Goal: Task Accomplishment & Management: Use online tool/utility

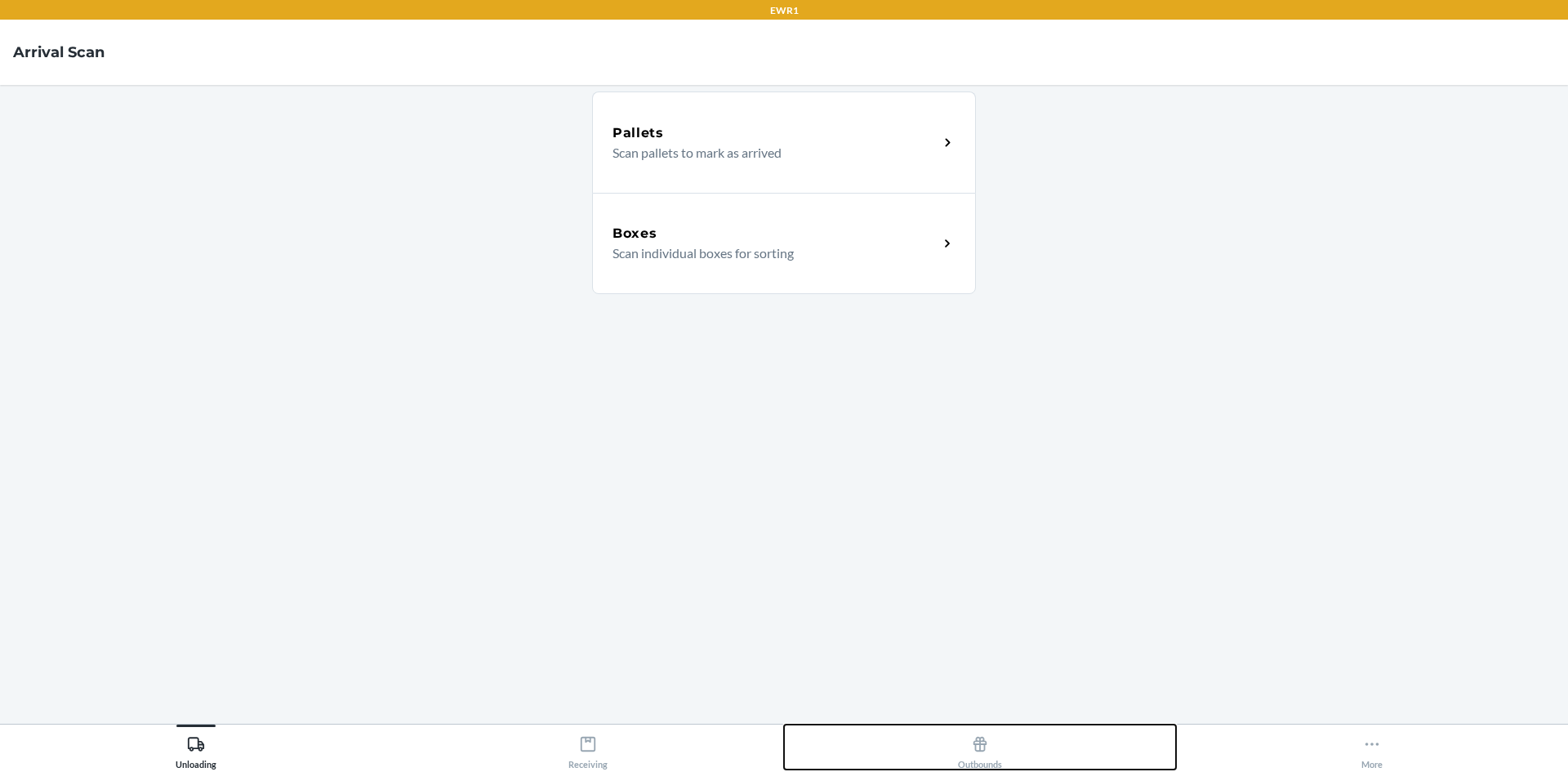
click at [971, 740] on icon at bounding box center [980, 744] width 18 height 18
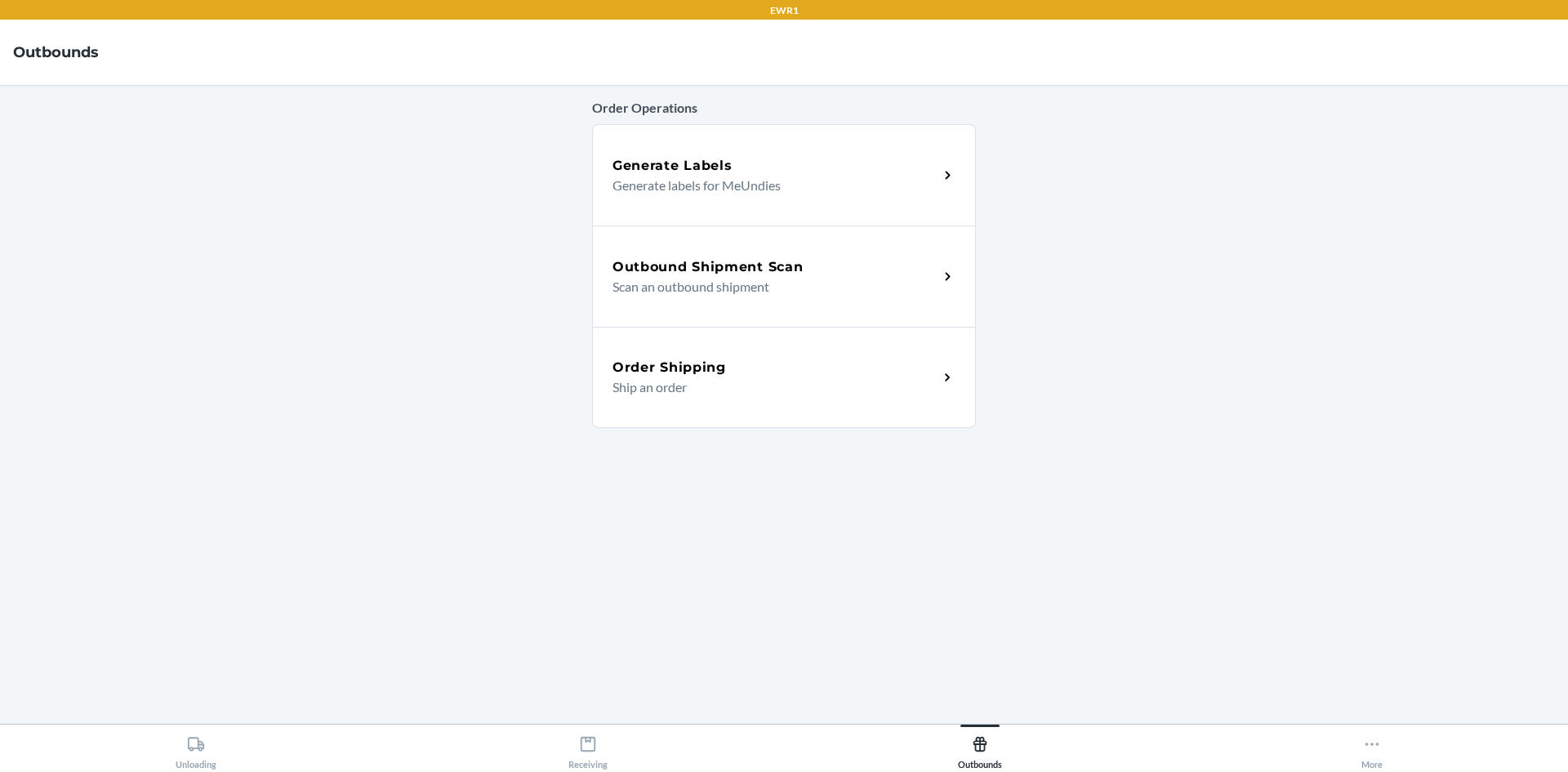
click at [736, 282] on p "Scan an outbound shipment" at bounding box center [769, 286] width 313 height 20
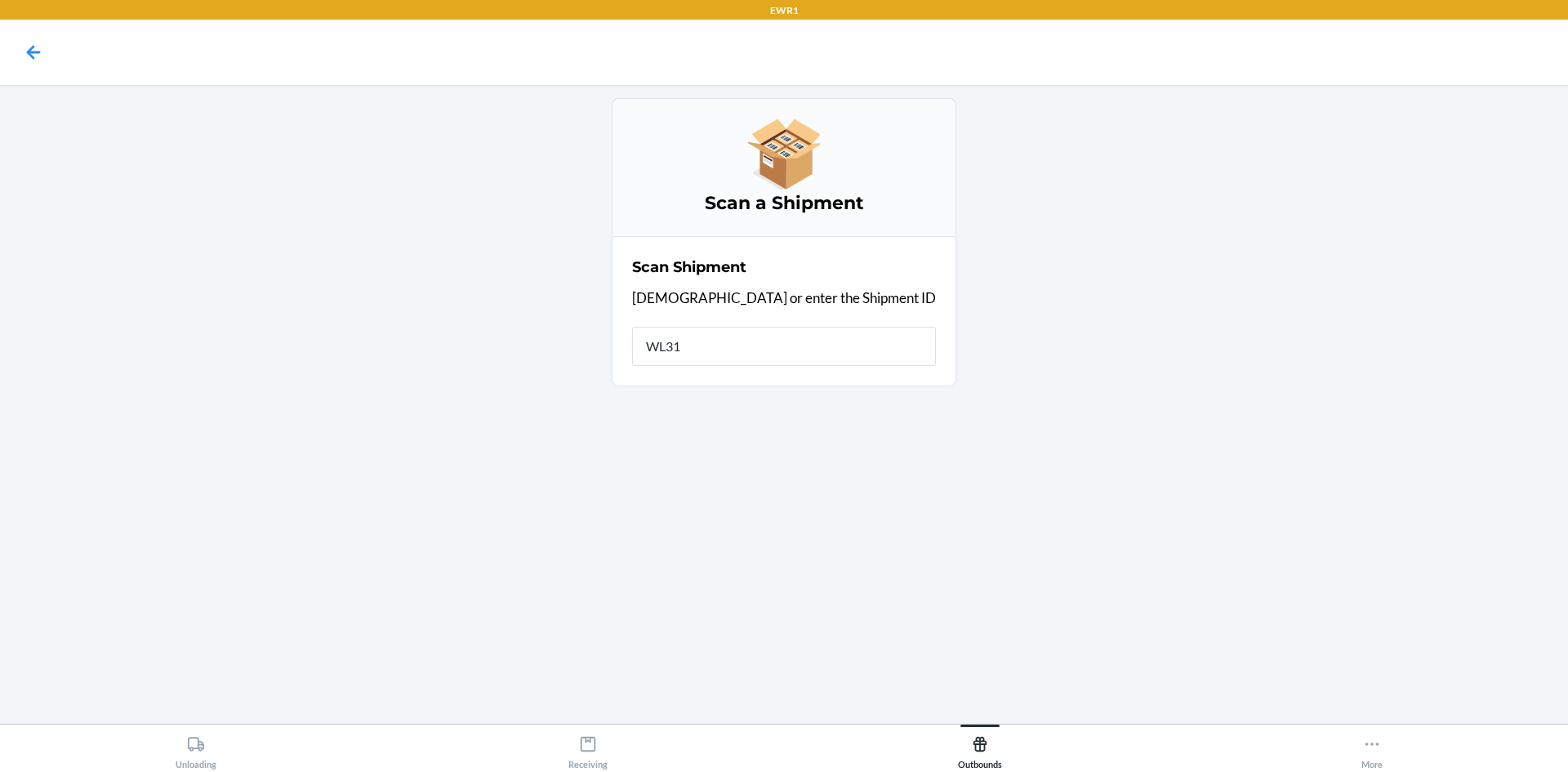
type input "WL313"
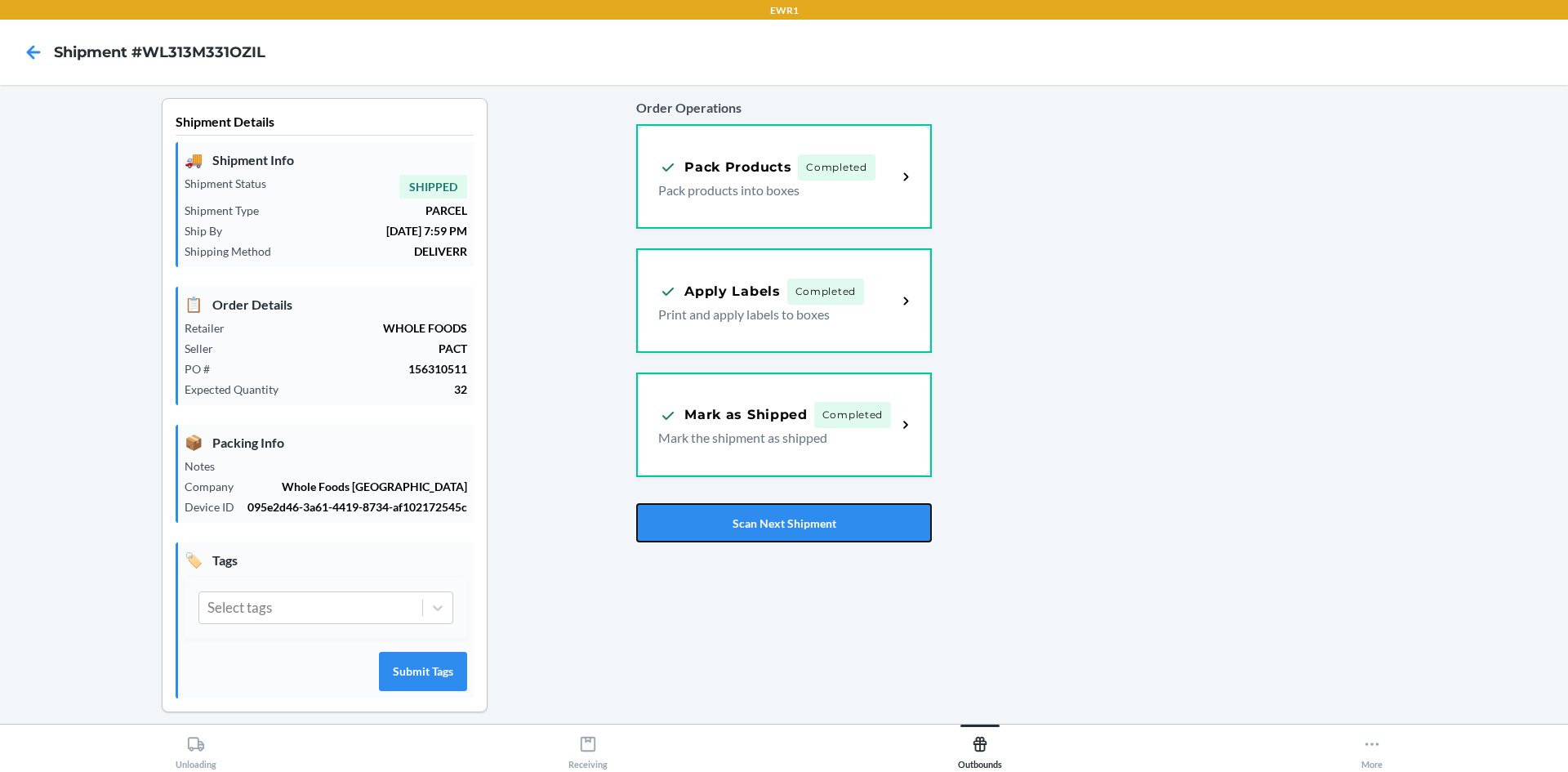
click at [721, 525] on button "Scan Next Shipment" at bounding box center [783, 523] width 295 height 40
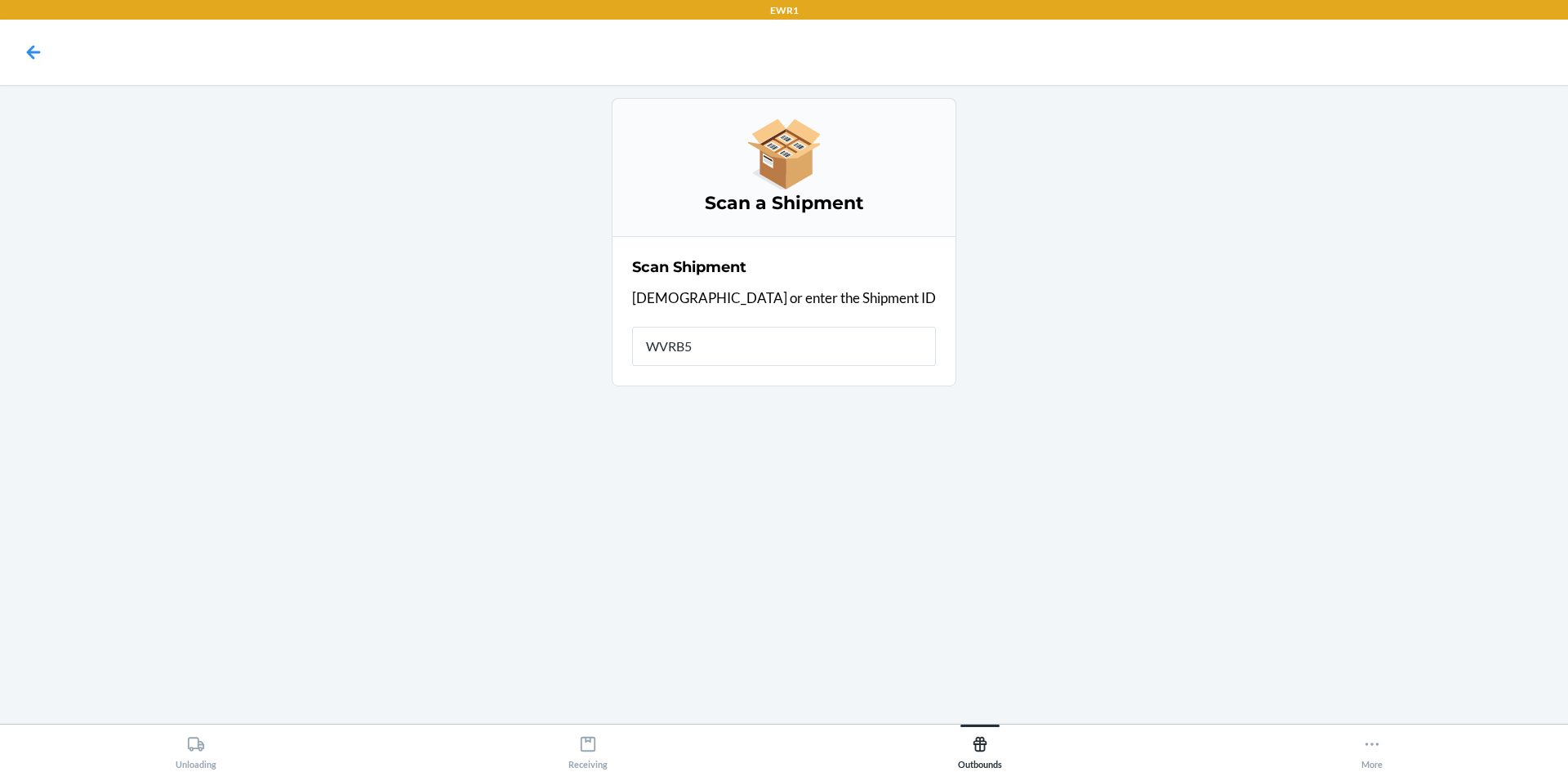
type input "WVRB5E"
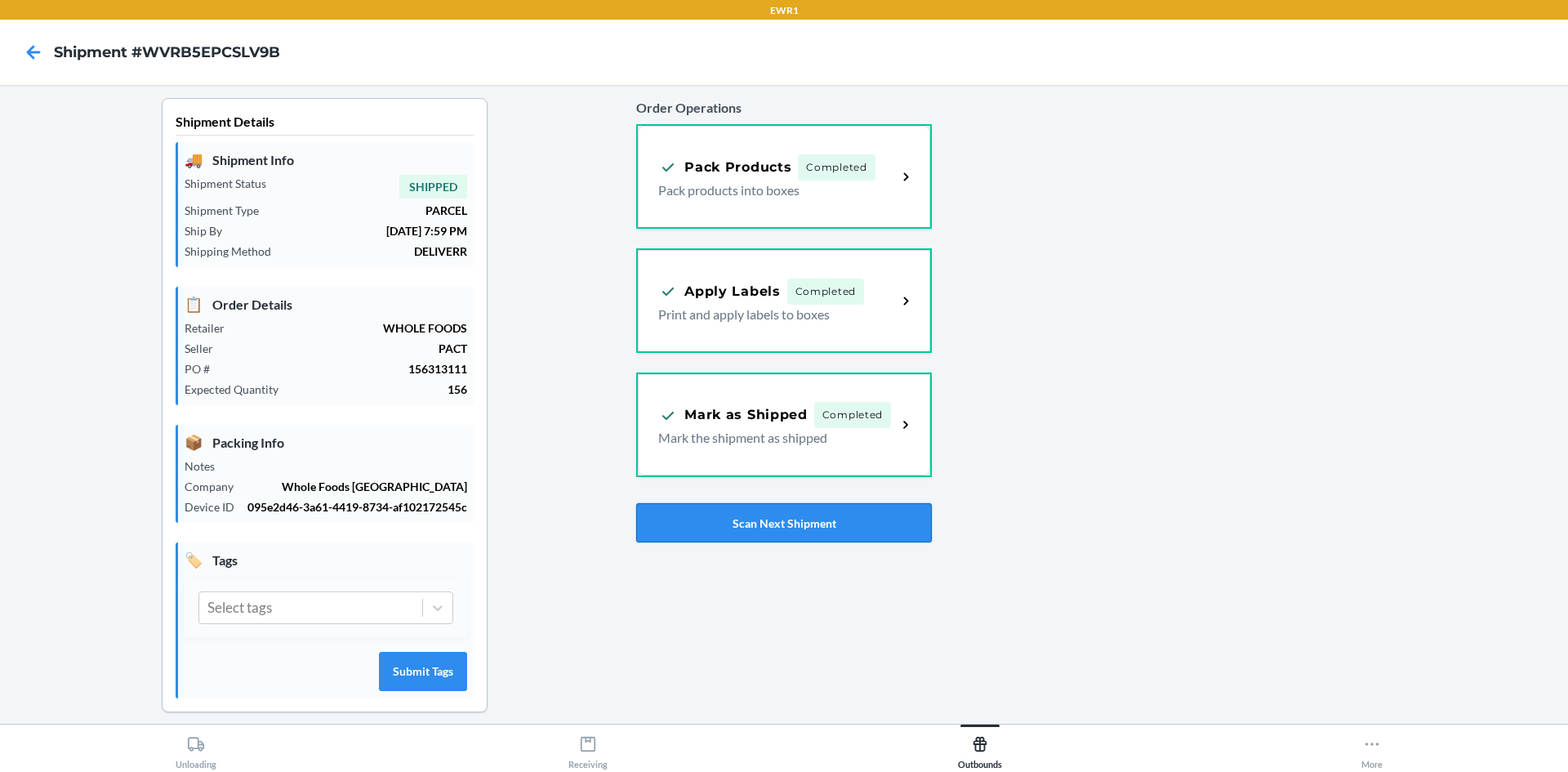
click at [838, 516] on button "Scan Next Shipment" at bounding box center [783, 523] width 295 height 40
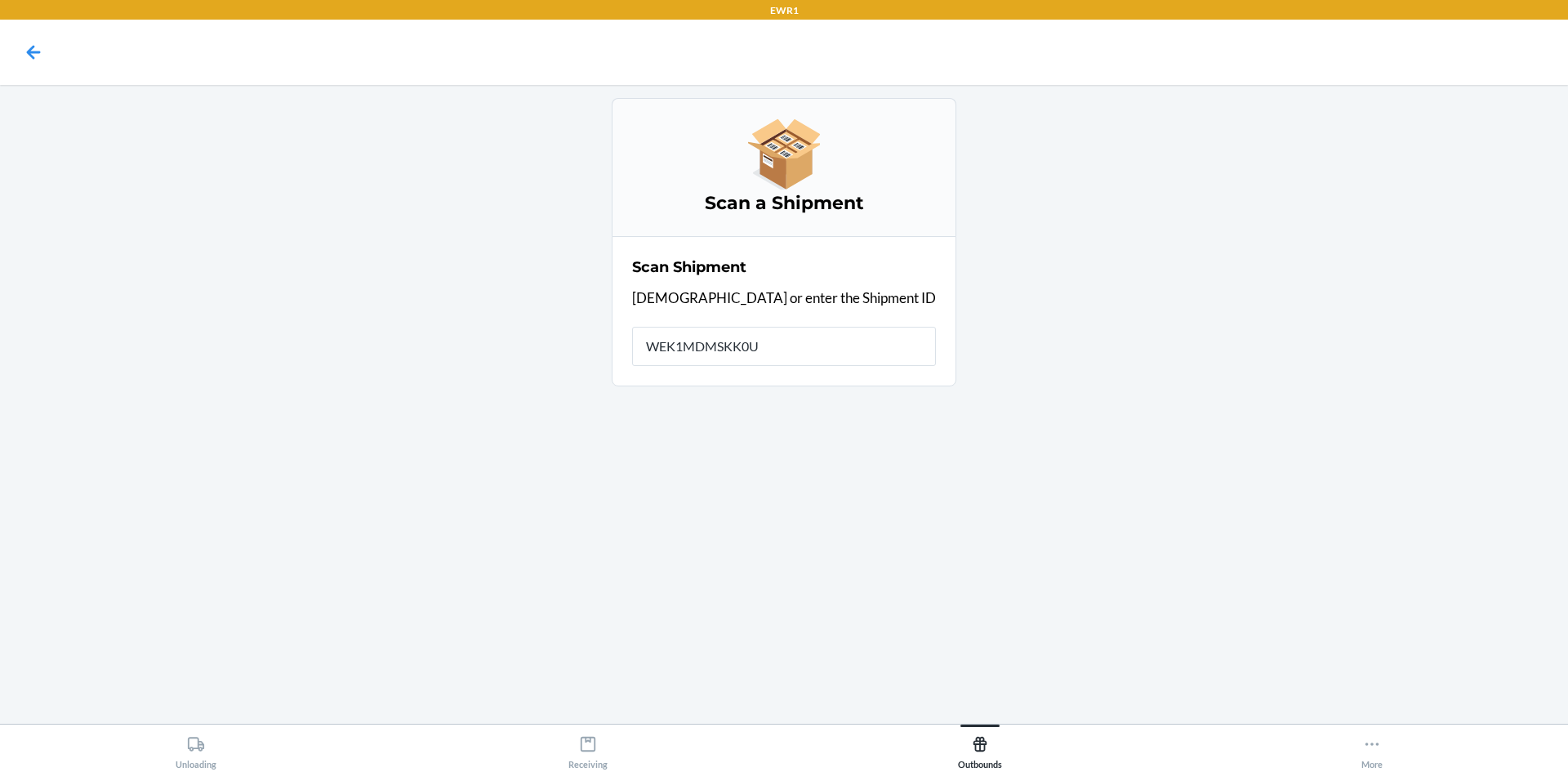
type input "WEK1MDMSKK0US"
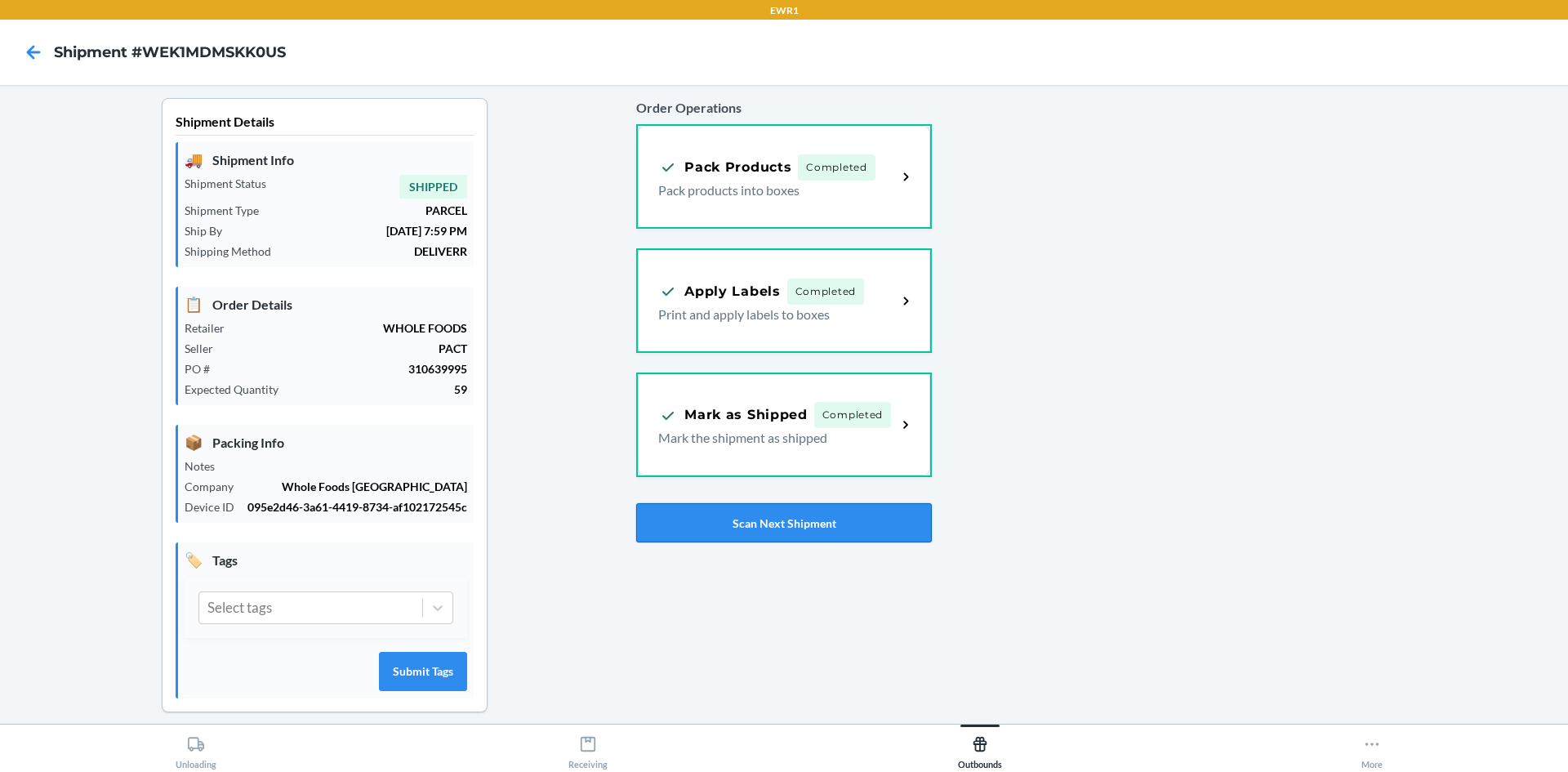
click at [838, 527] on button "Scan Next Shipment" at bounding box center [783, 523] width 295 height 40
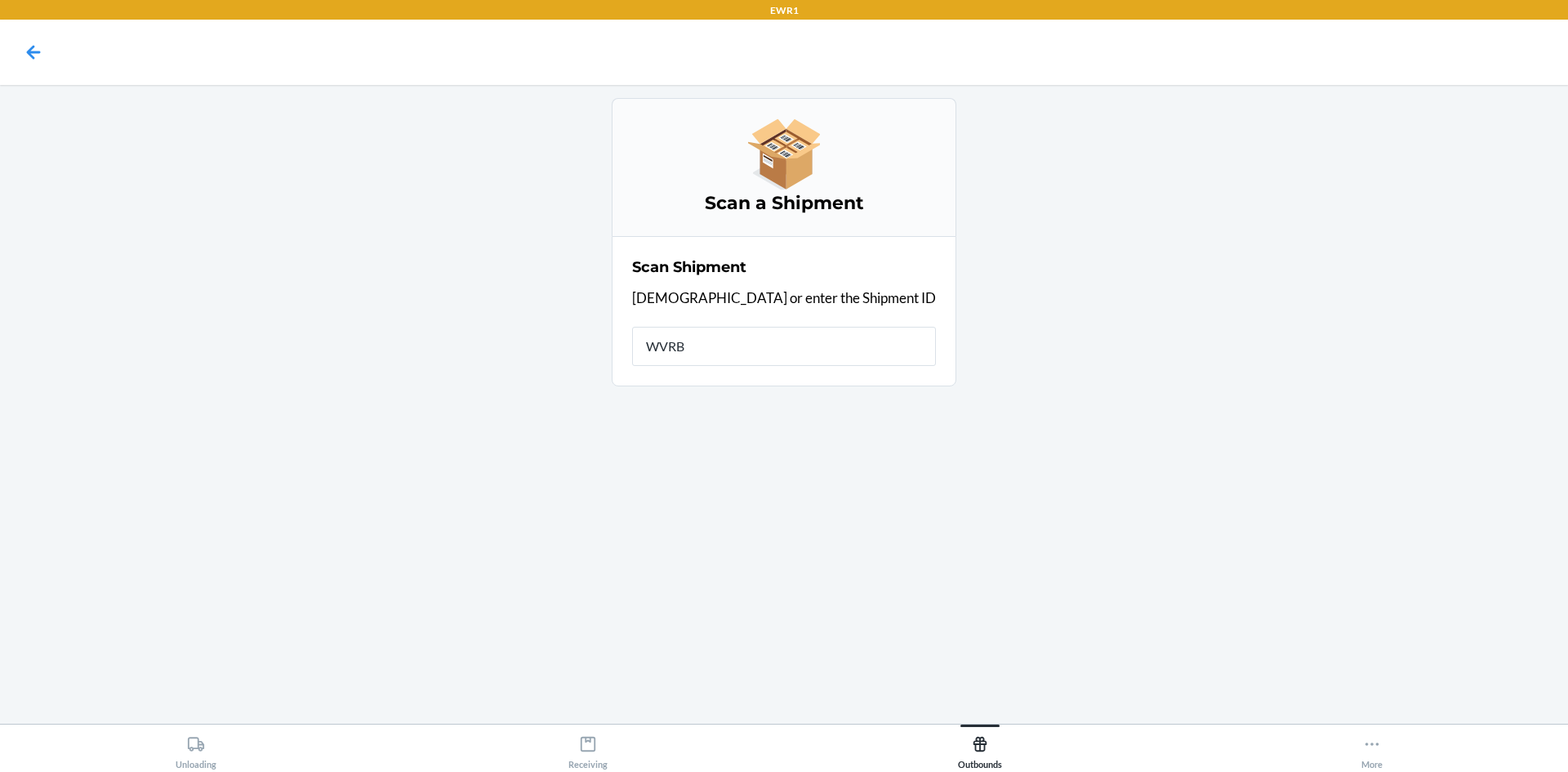
type input "WVRB5"
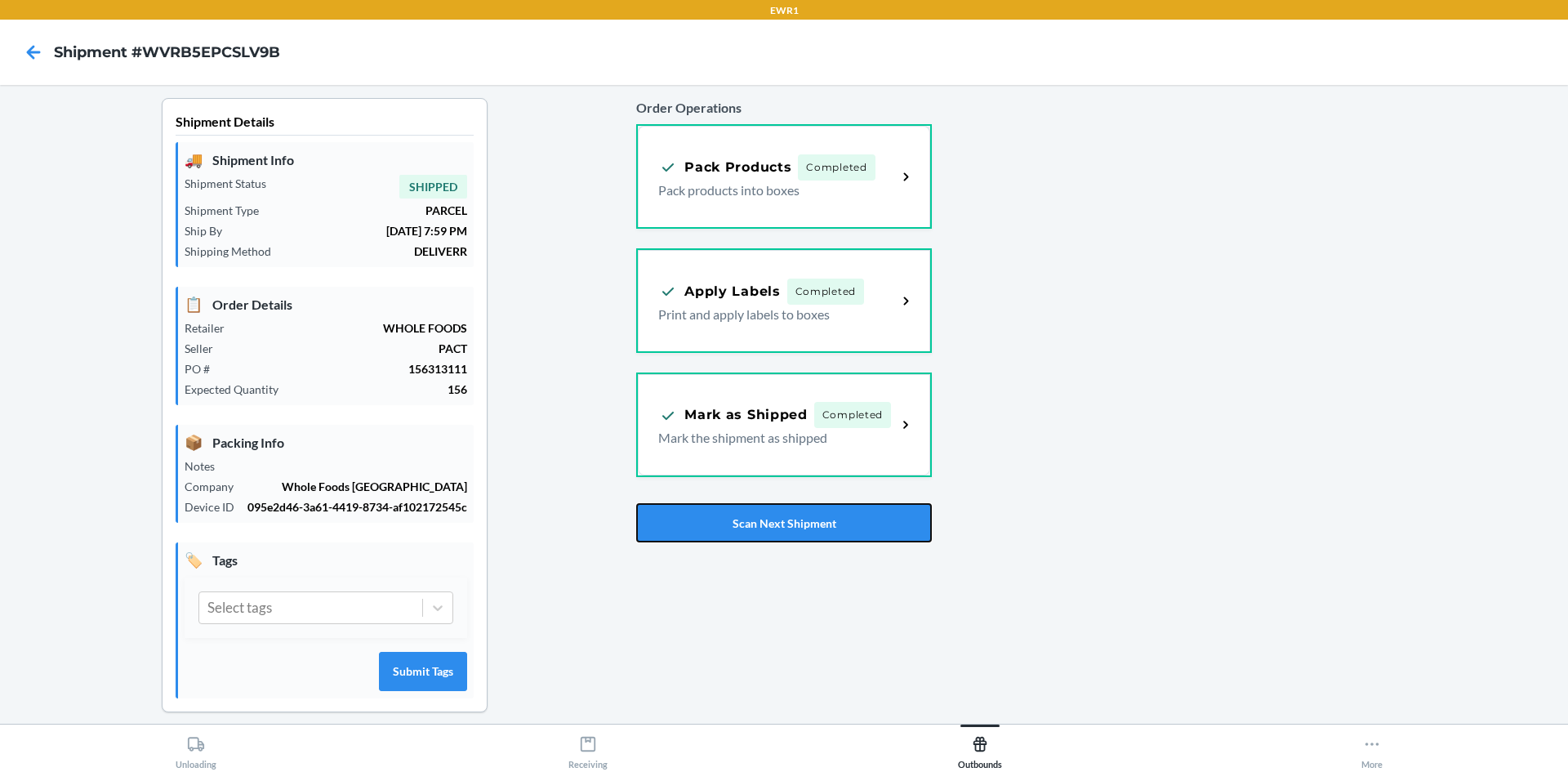
click at [815, 519] on button "Scan Next Shipment" at bounding box center [783, 523] width 295 height 40
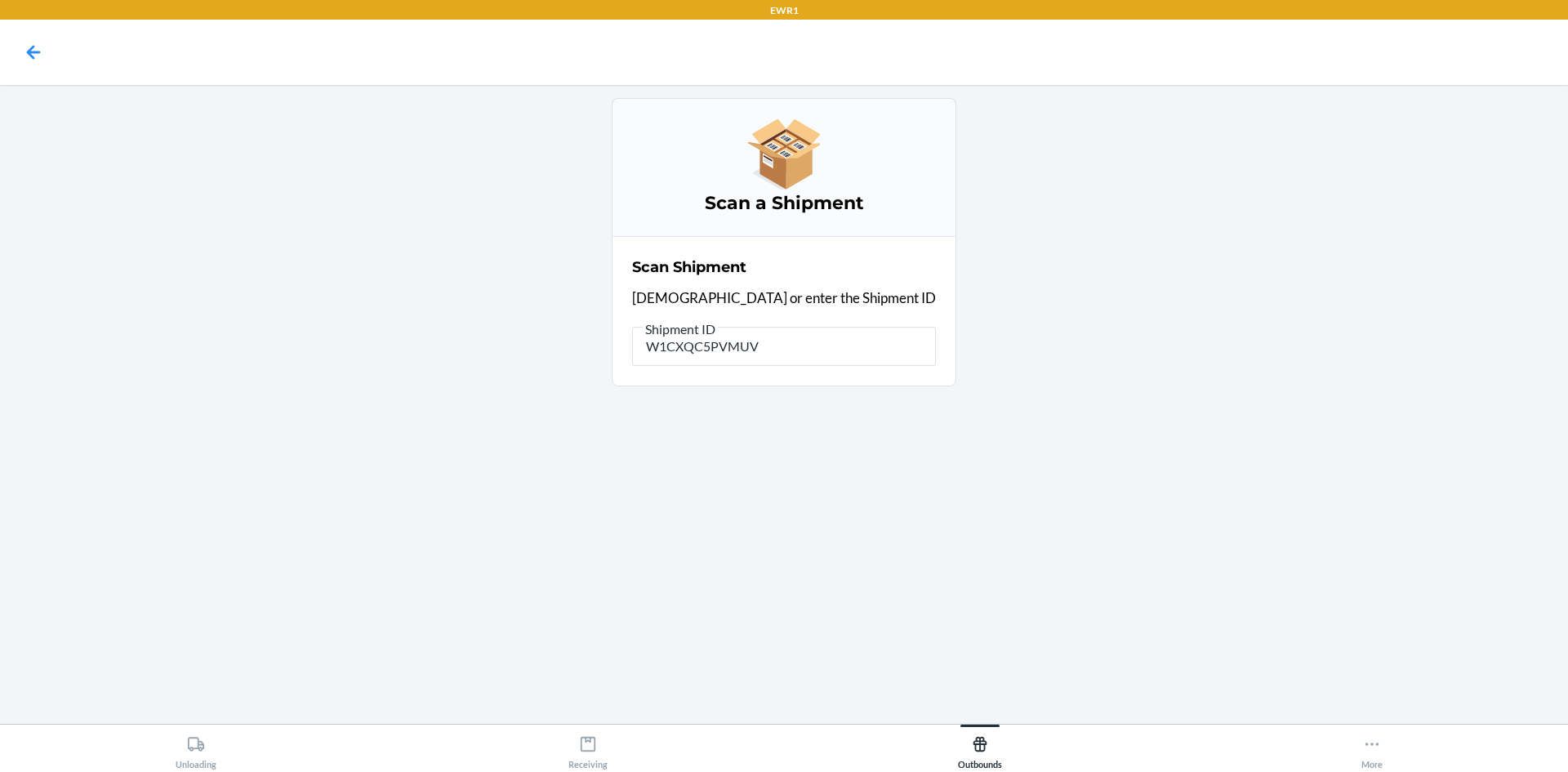
type input "W1CXQC5PVMUVS"
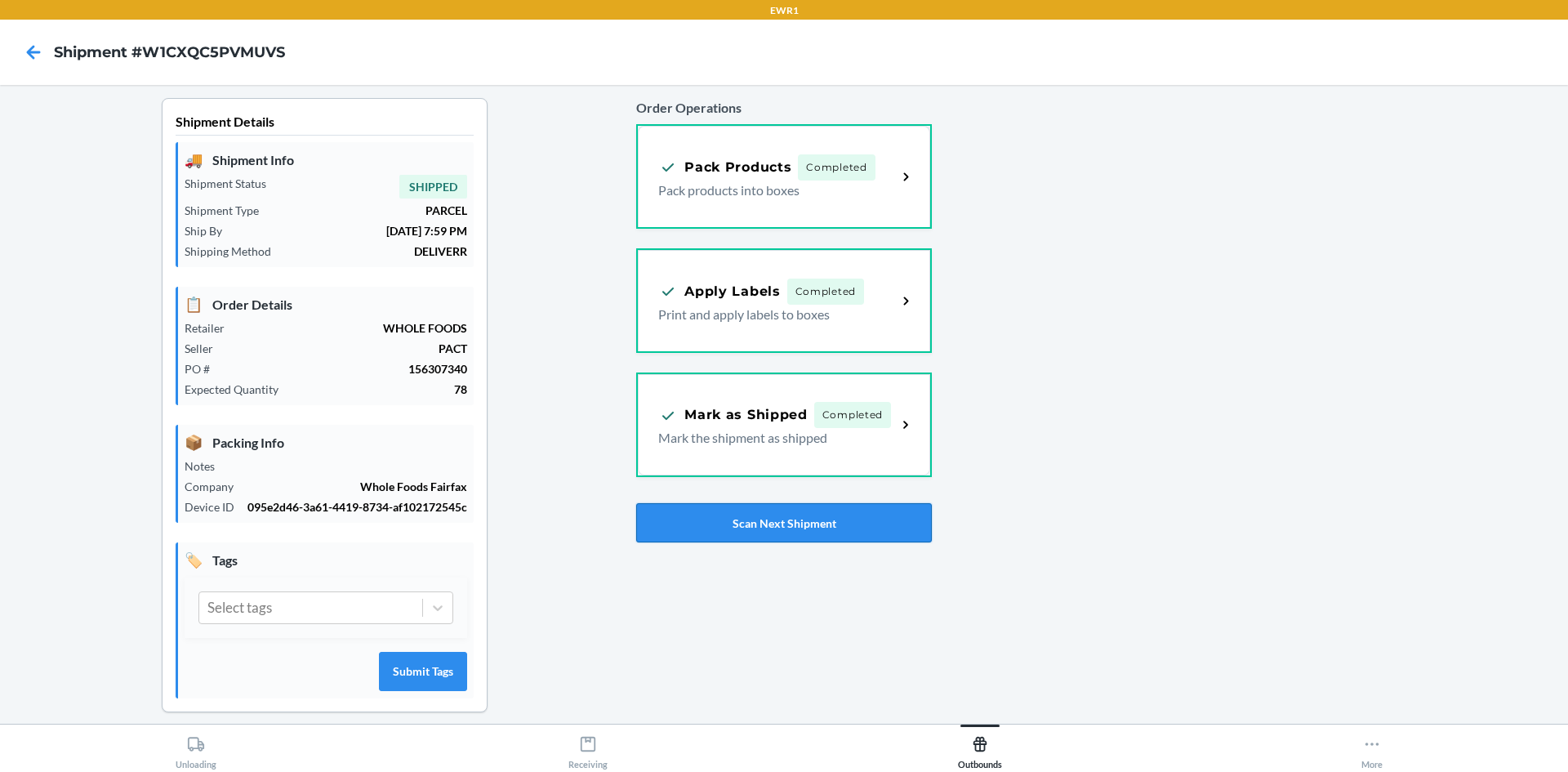
click at [793, 525] on button "Scan Next Shipment" at bounding box center [783, 523] width 295 height 40
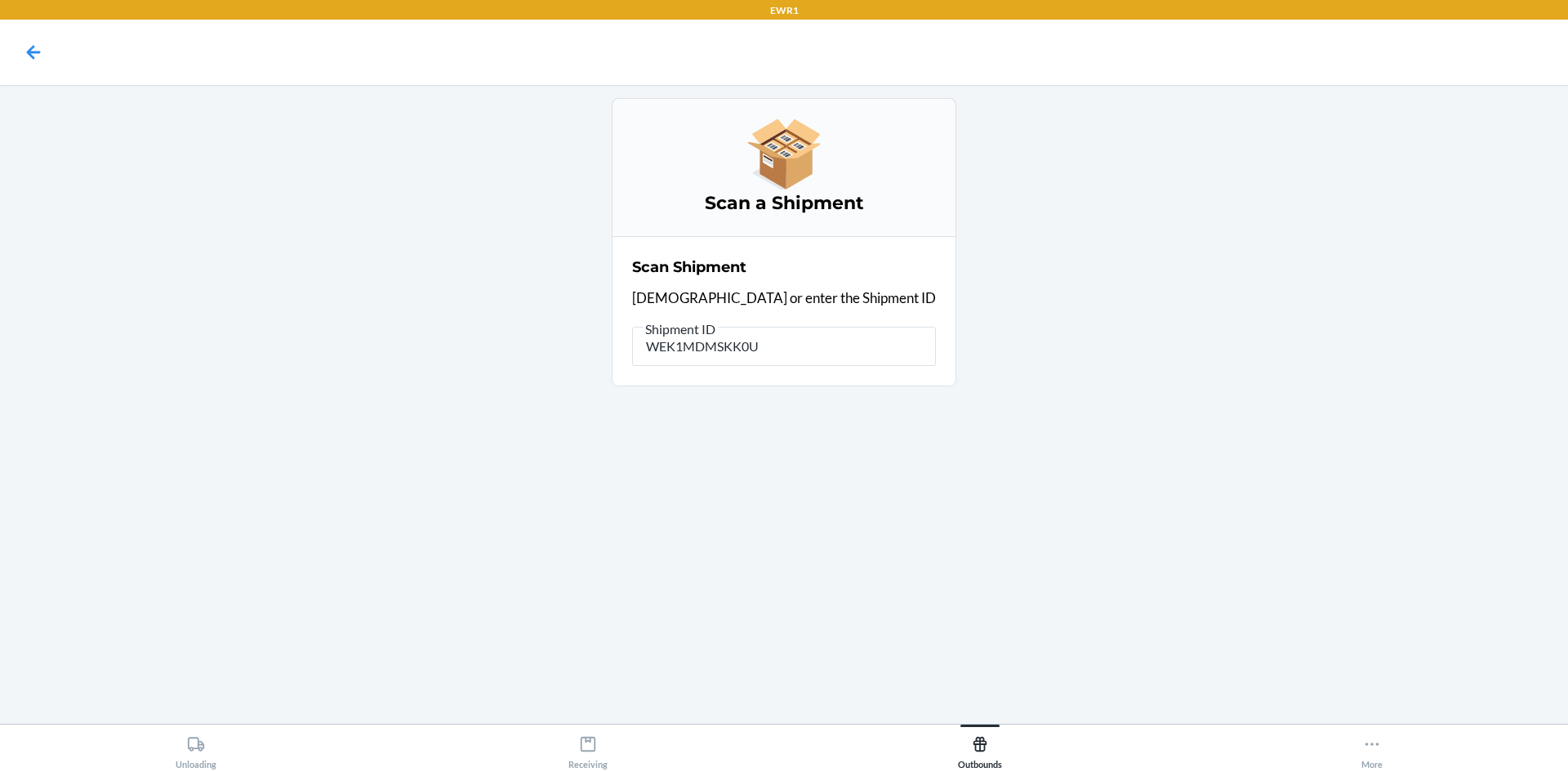
type input "WEK1MDMSKK0US"
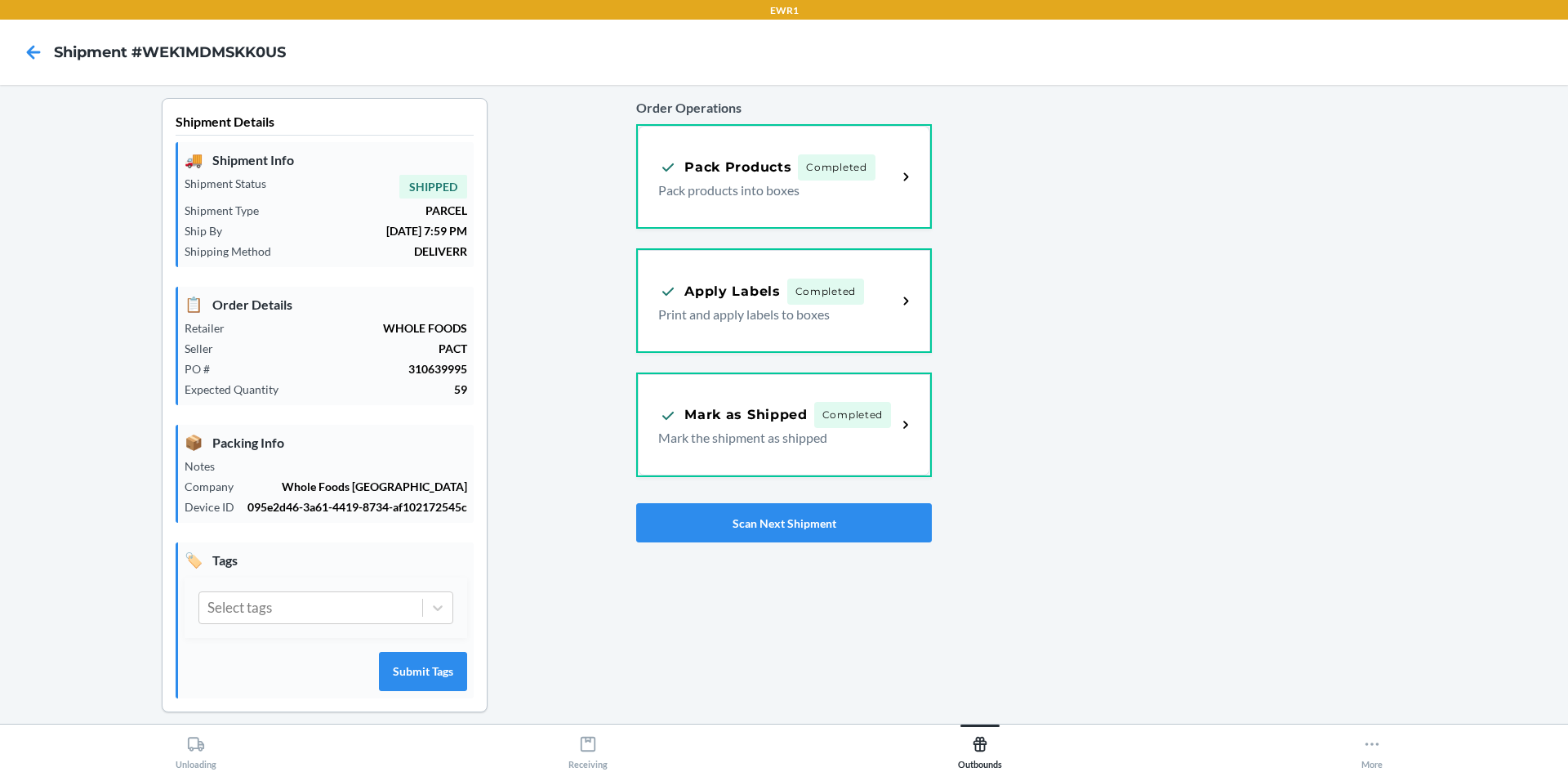
click at [881, 548] on div "Order Operations Pack Products Completed Pack products into boxes Apply Labels …" at bounding box center [783, 320] width 295 height 458
click at [880, 532] on button "Scan Next Shipment" at bounding box center [783, 523] width 295 height 40
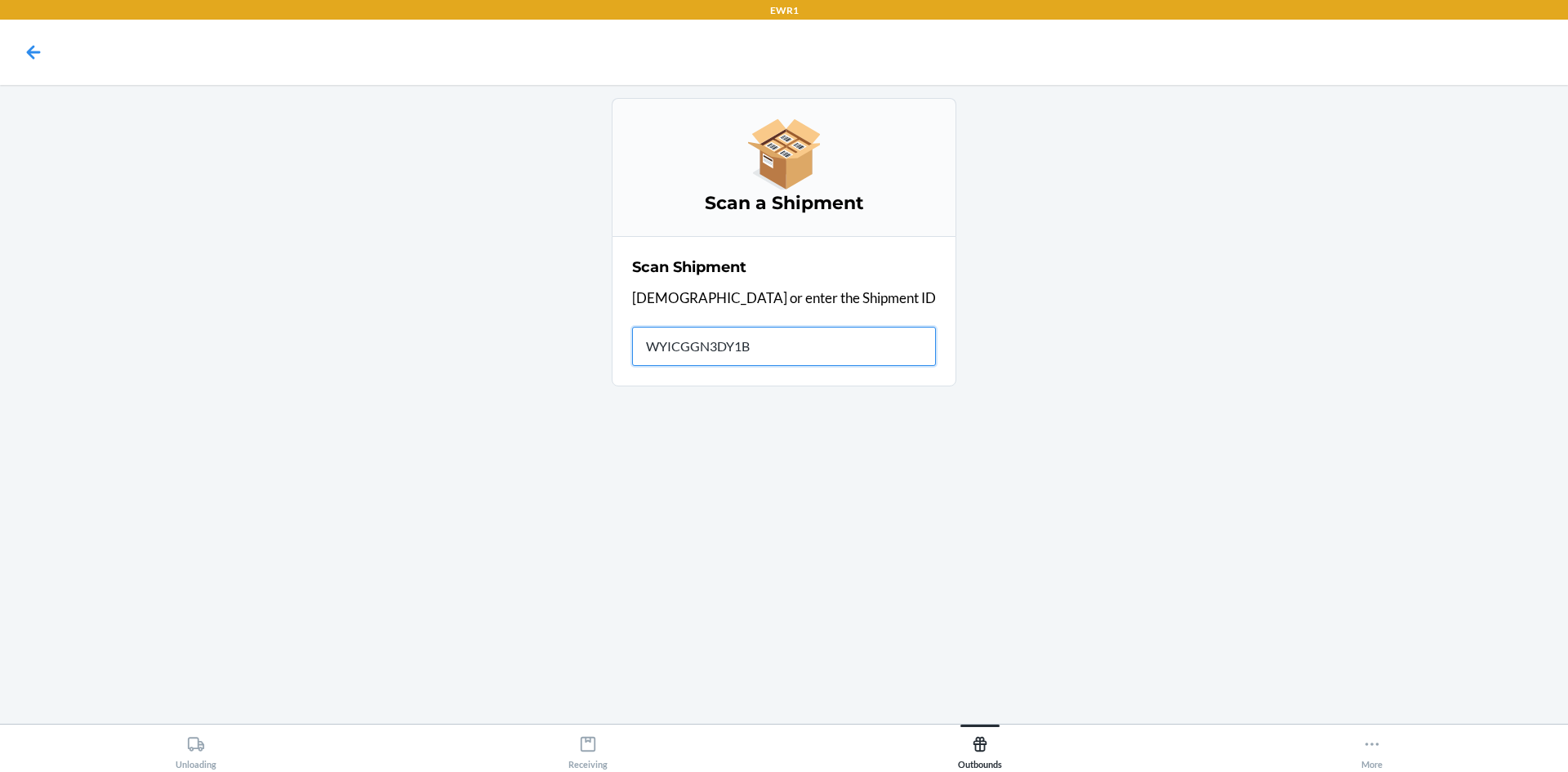
type input "WYICGGN3DY1BH"
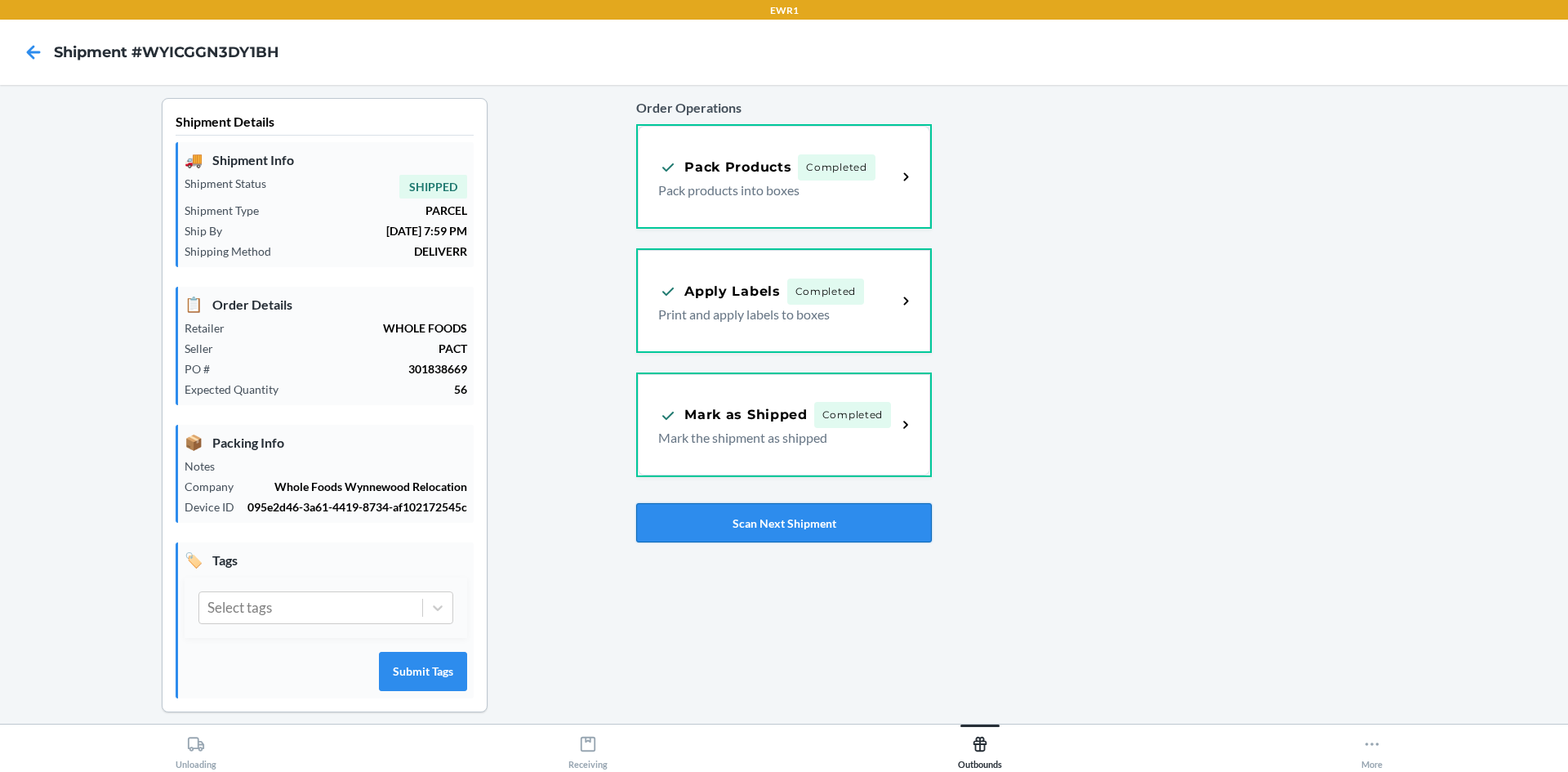
click at [669, 525] on button "Scan Next Shipment" at bounding box center [783, 523] width 295 height 40
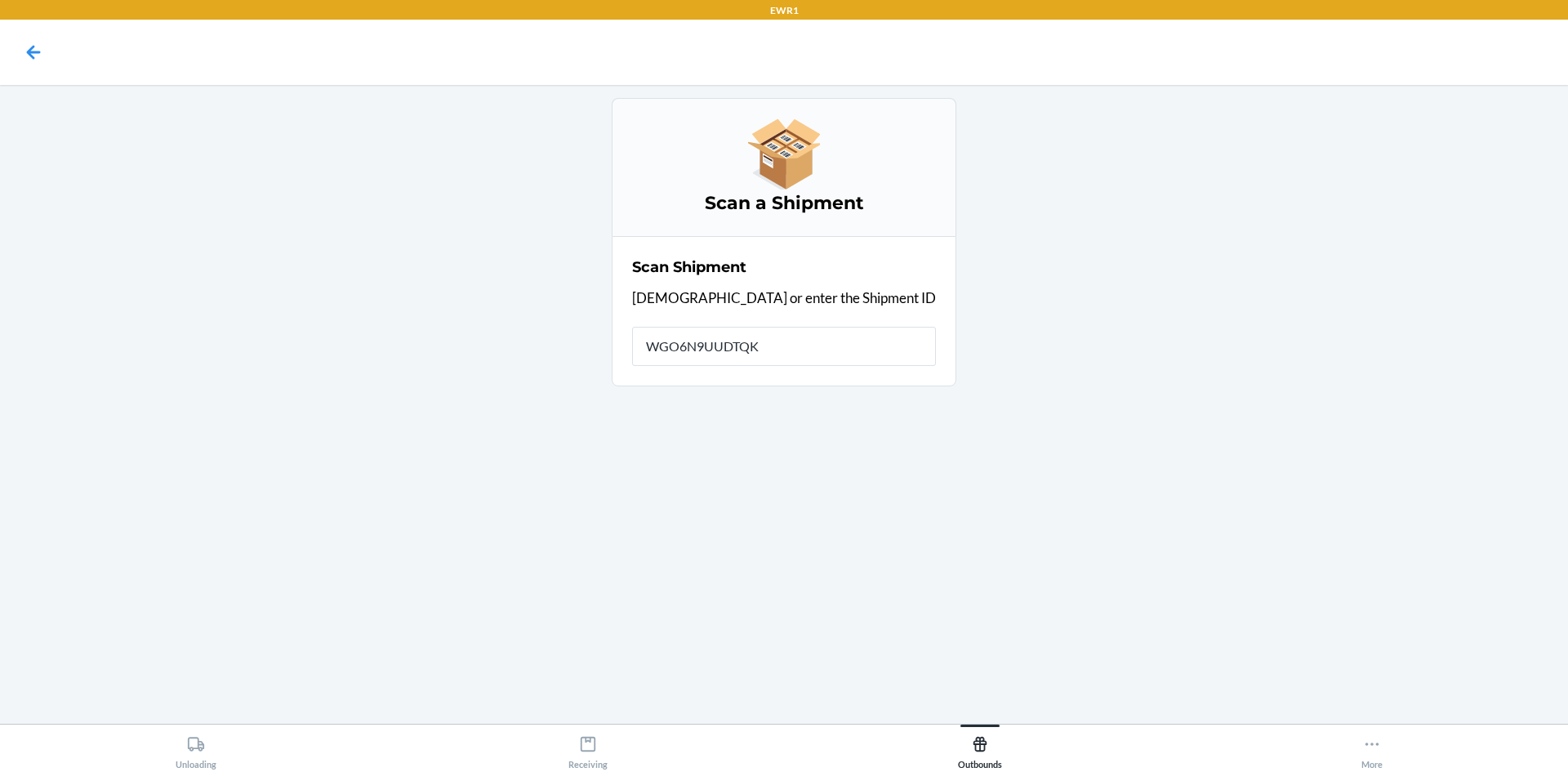
type input "WGO6N9UUDTQKV"
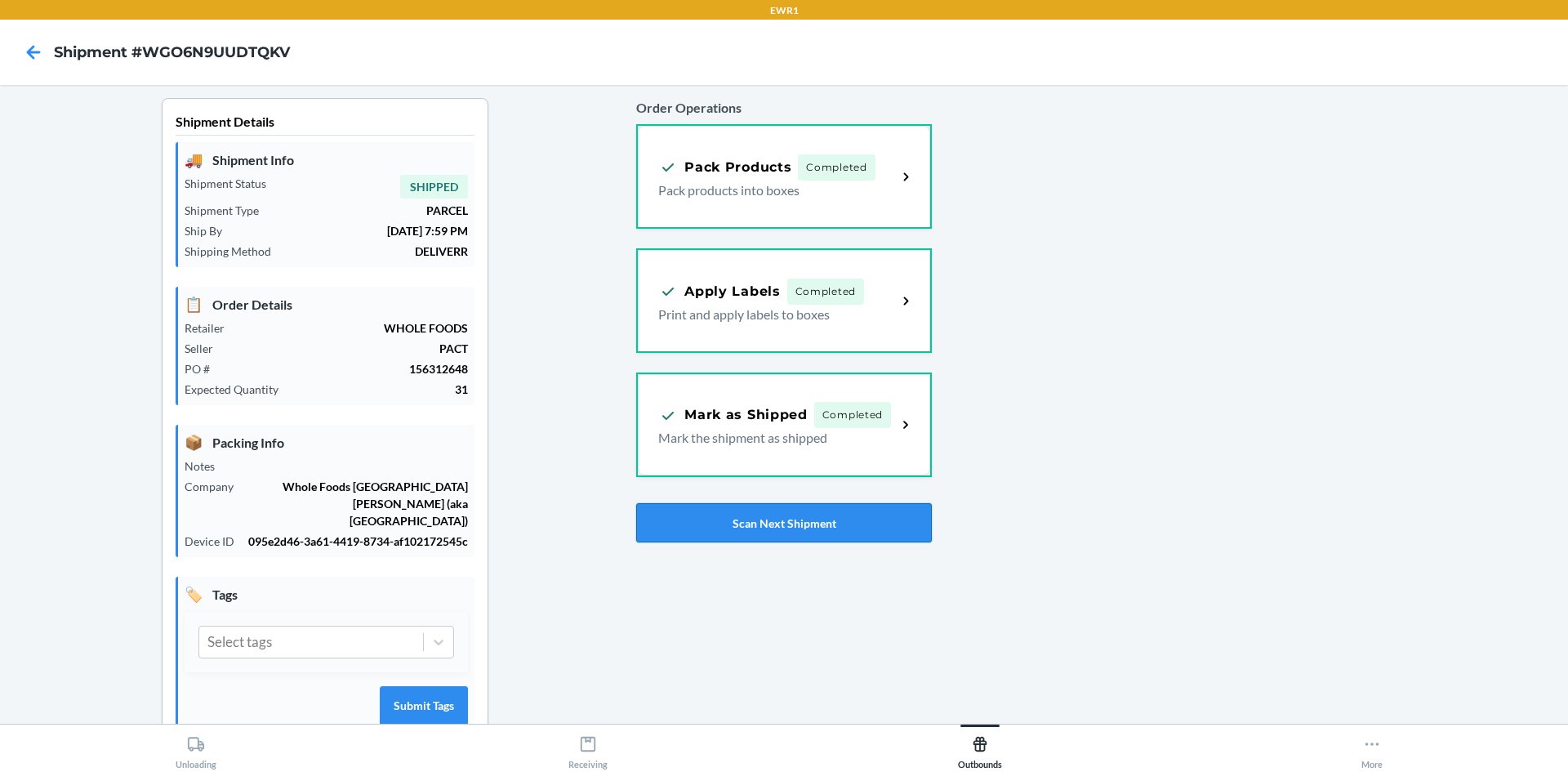
click at [848, 525] on button "Scan Next Shipment" at bounding box center [783, 523] width 295 height 40
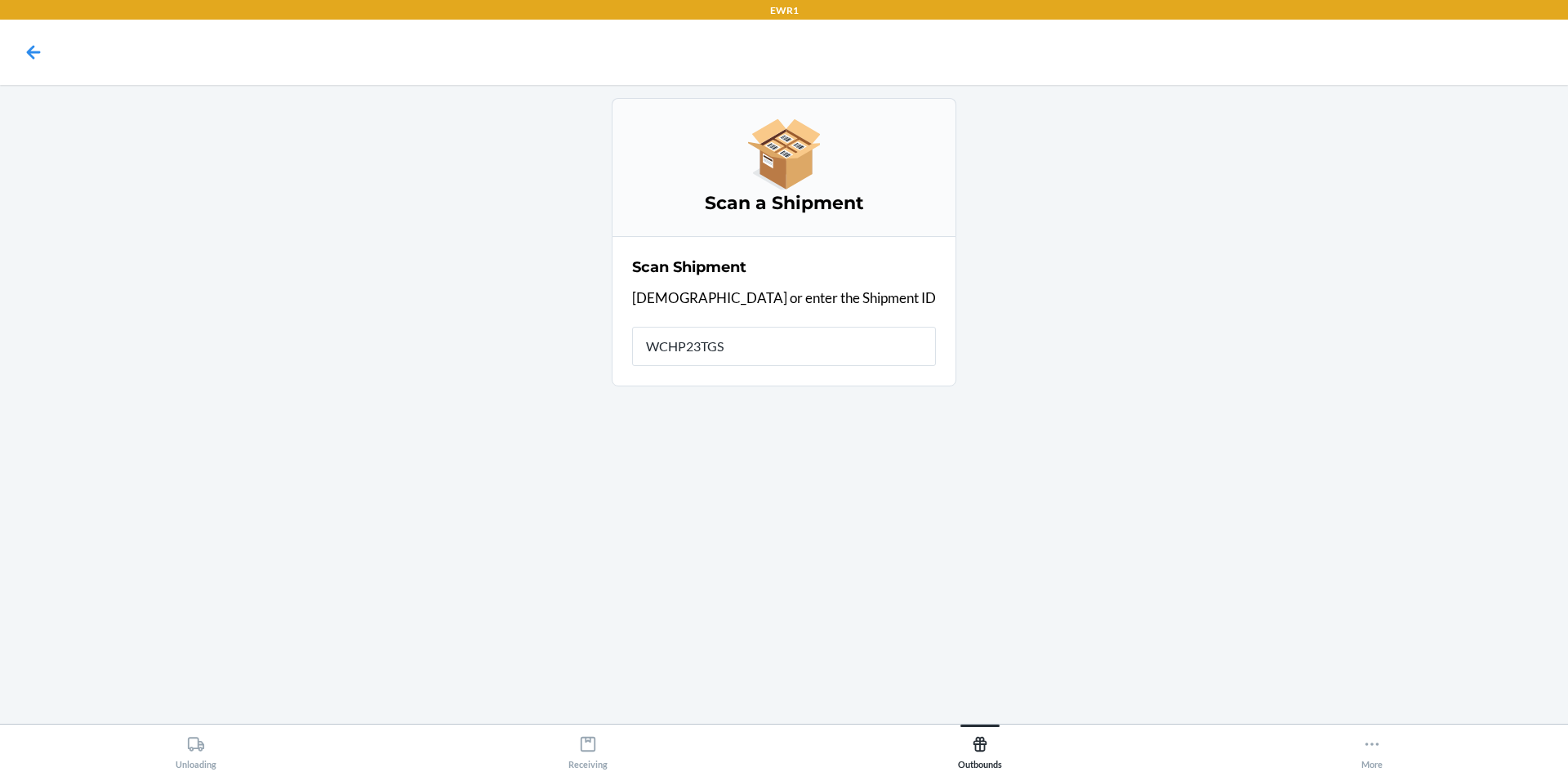
type input "WCHP23TGSE"
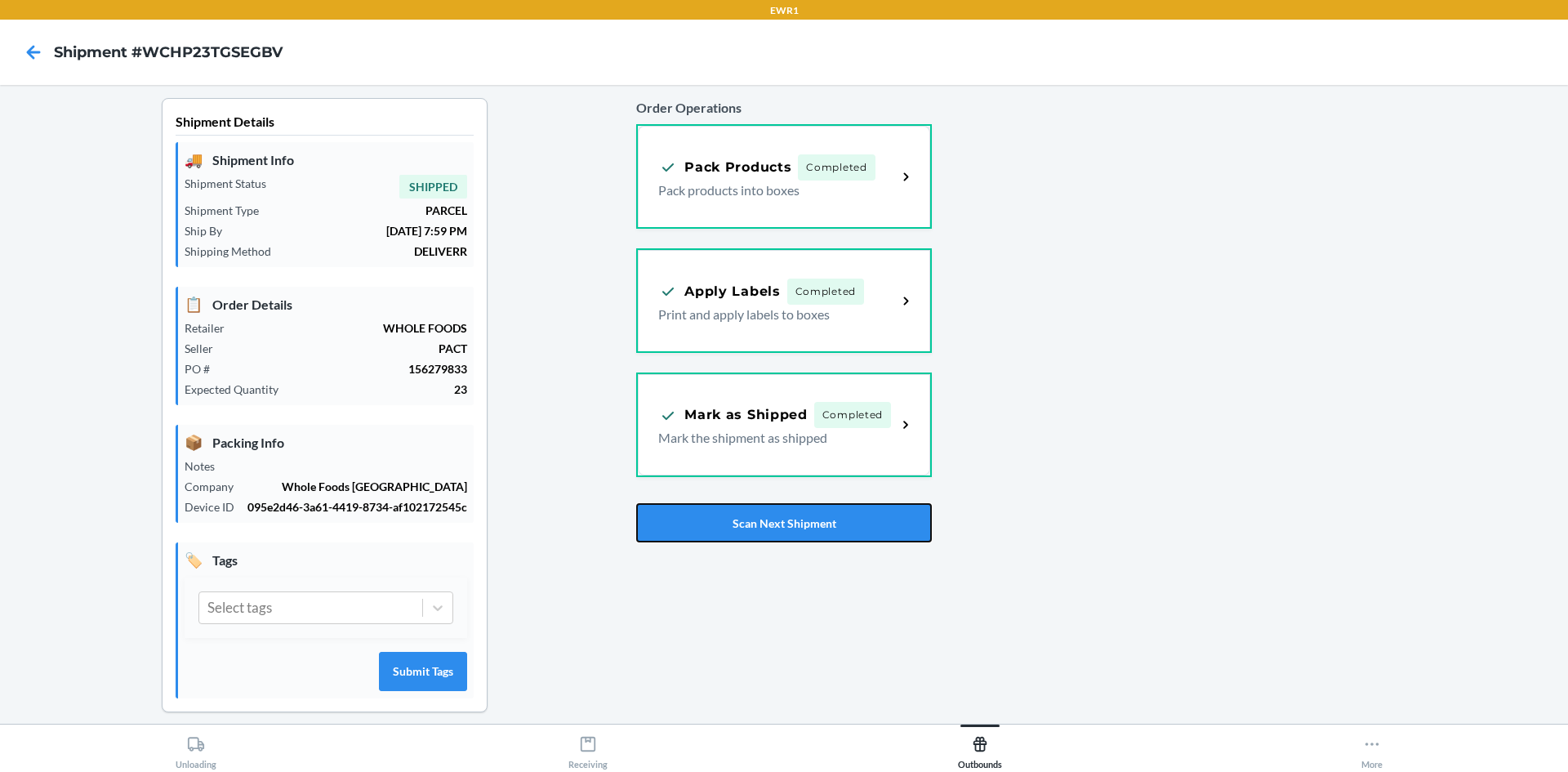
drag, startPoint x: 844, startPoint y: 526, endPoint x: 855, endPoint y: 526, distance: 11.0
click at [851, 526] on button "Scan Next Shipment" at bounding box center [783, 523] width 295 height 40
click at [830, 520] on button "Scan Next Shipment" at bounding box center [783, 523] width 295 height 40
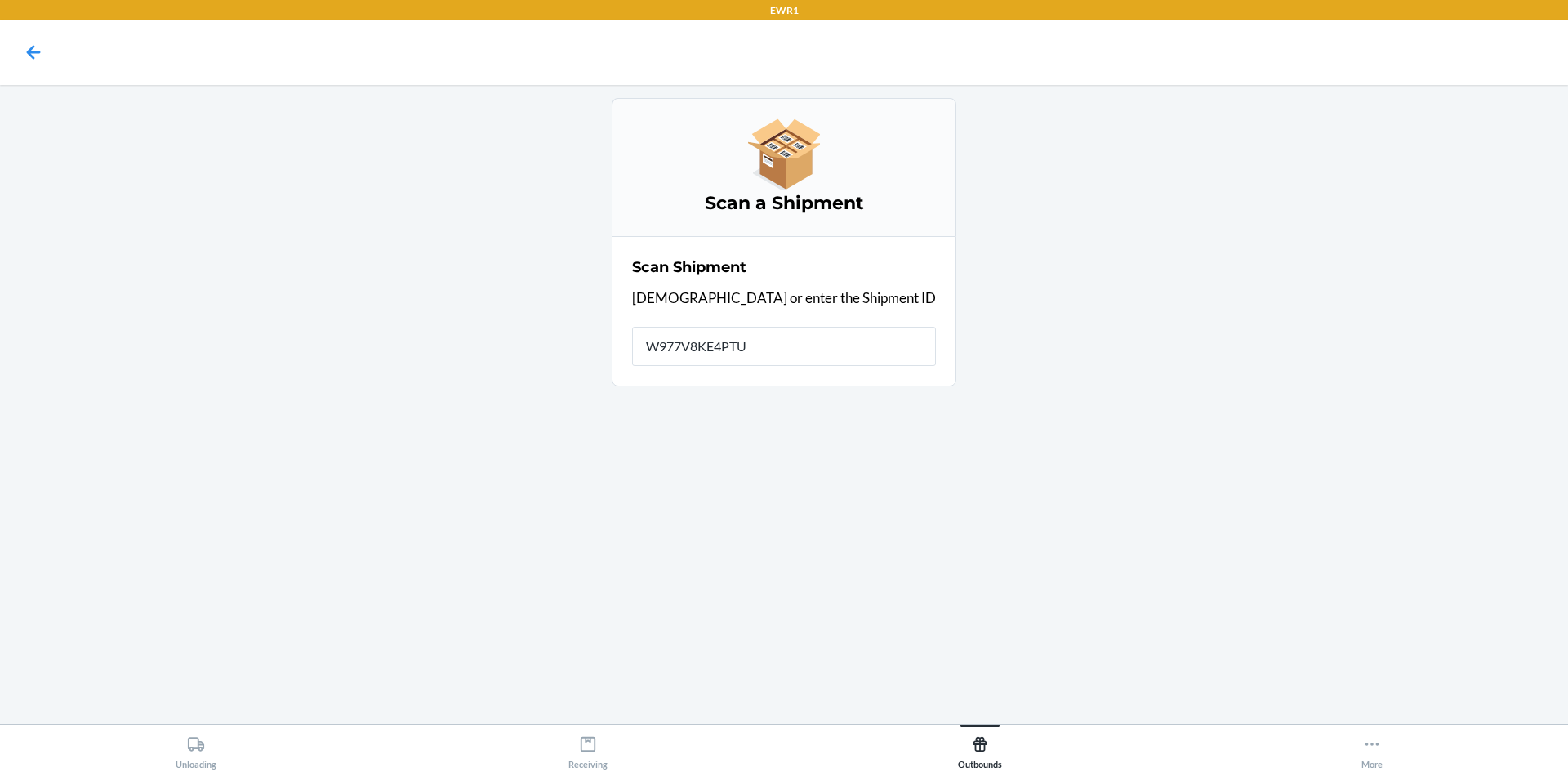
type input "W977V8KE4PTUU"
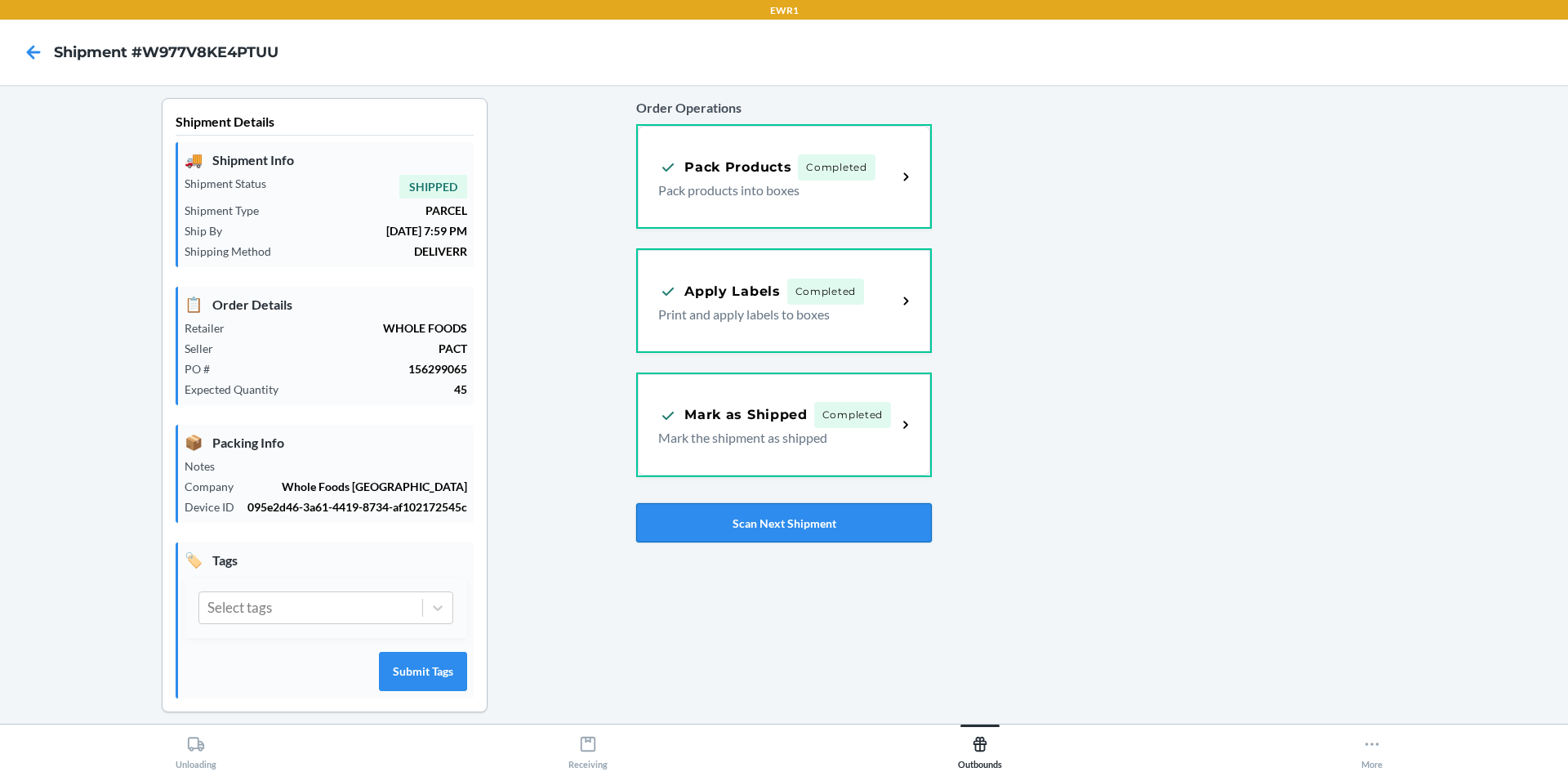
click at [678, 508] on button "Scan Next Shipment" at bounding box center [783, 523] width 295 height 40
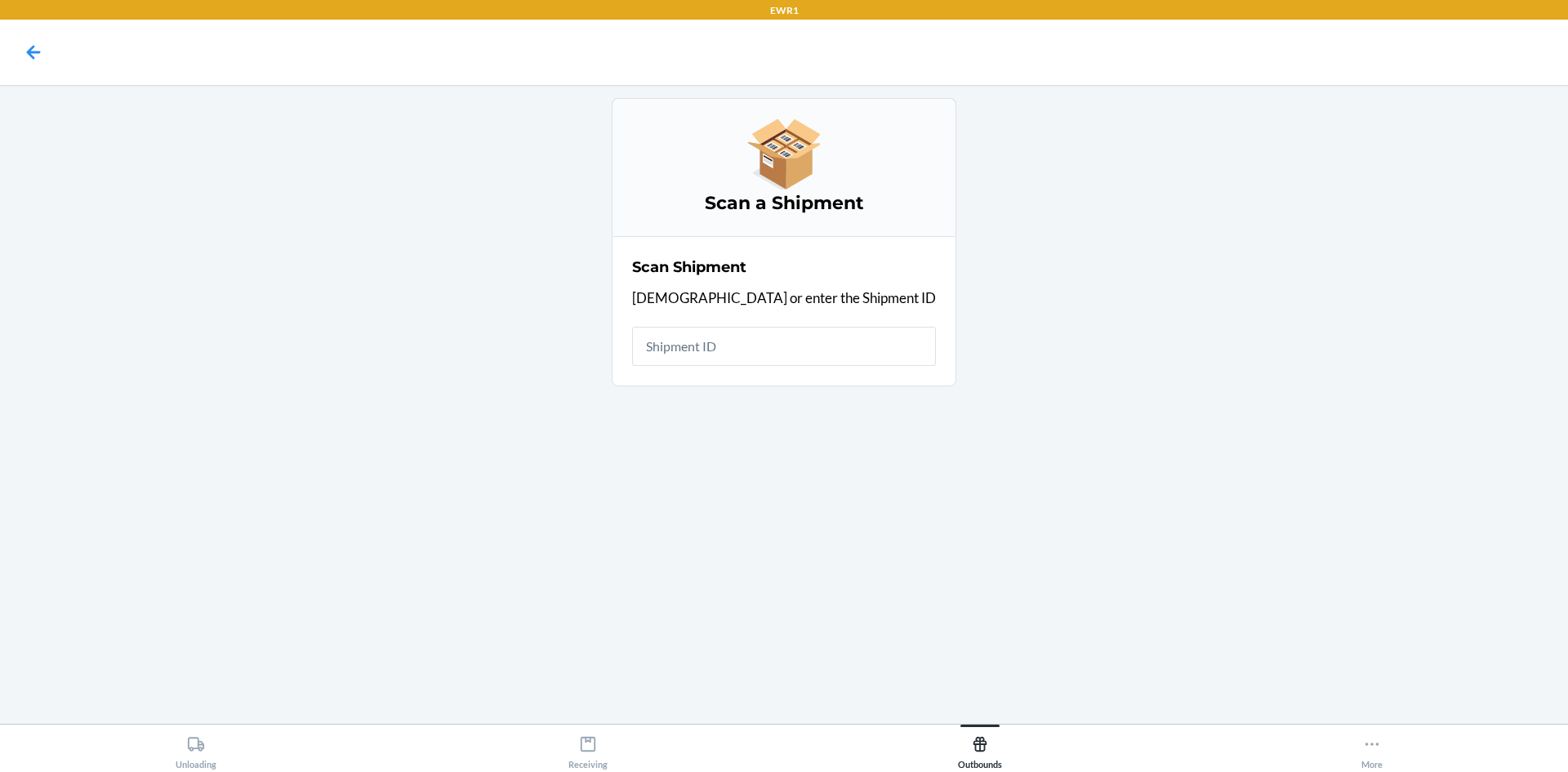
click at [744, 342] on input "text" at bounding box center [784, 346] width 304 height 40
click at [711, 349] on input "text" at bounding box center [784, 346] width 304 height 40
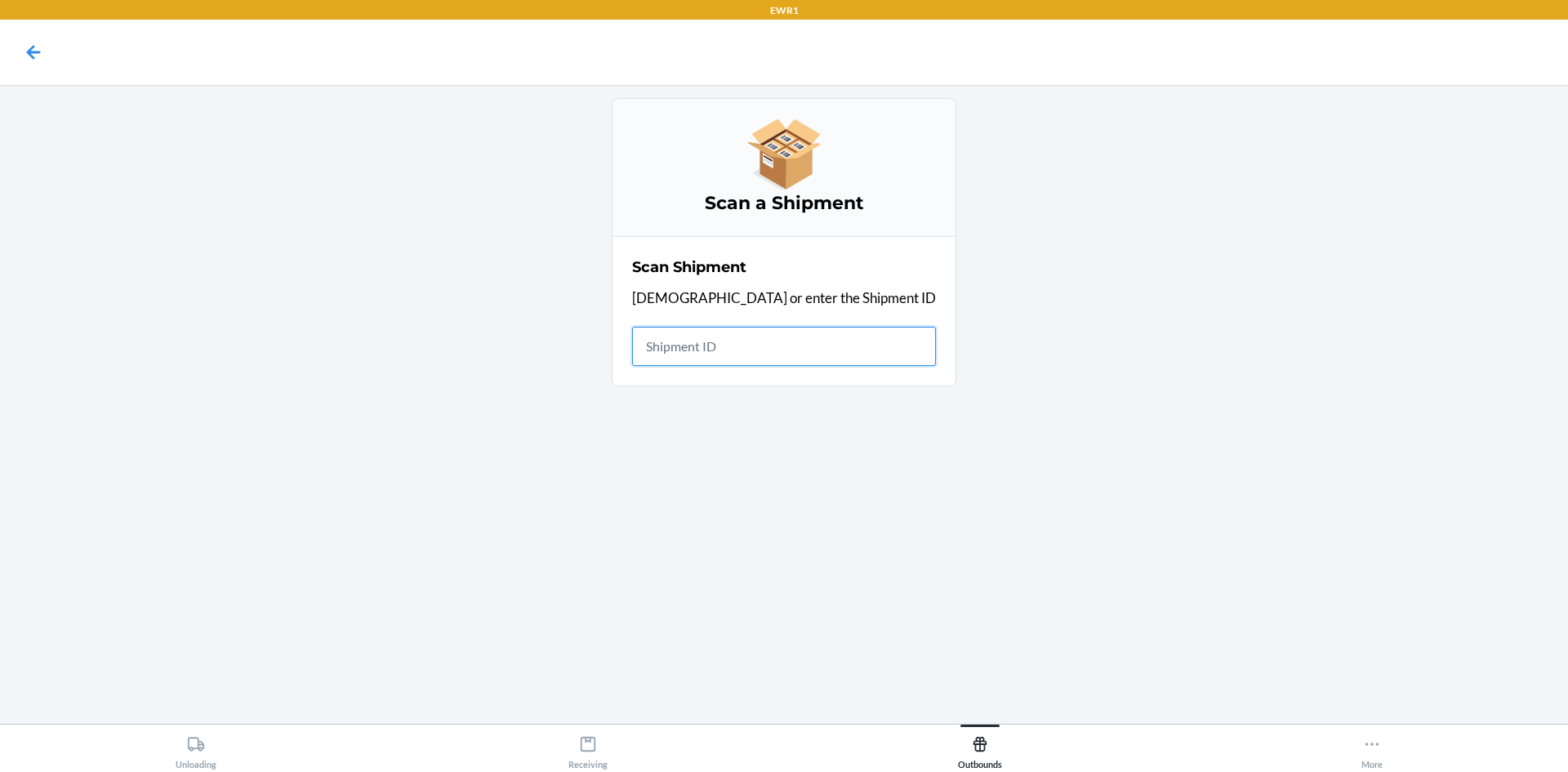
click at [712, 348] on input "text" at bounding box center [784, 346] width 304 height 40
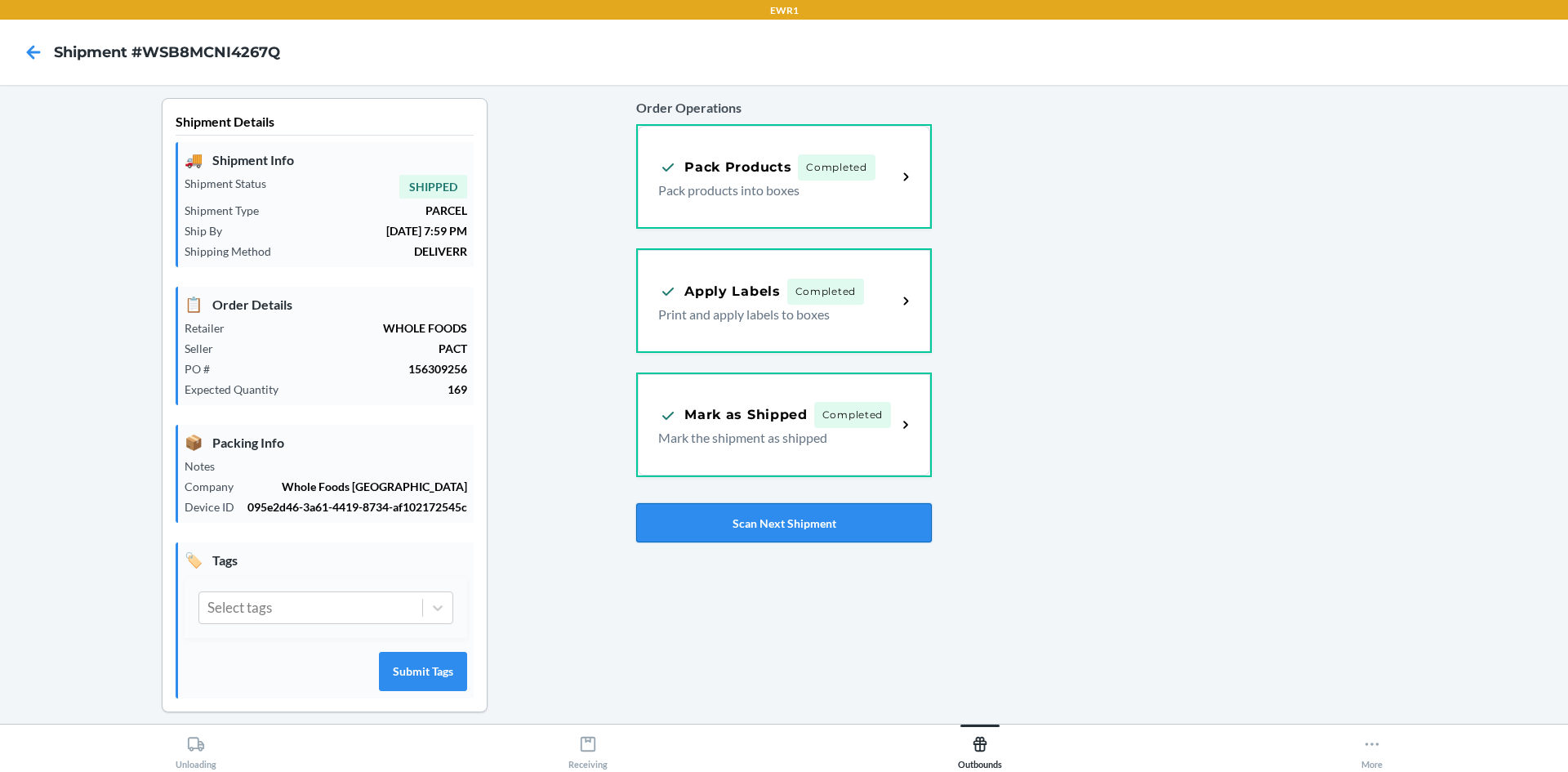
click at [806, 535] on button "Scan Next Shipment" at bounding box center [783, 523] width 295 height 40
click at [769, 527] on button "Scan Next Shipment" at bounding box center [783, 523] width 295 height 40
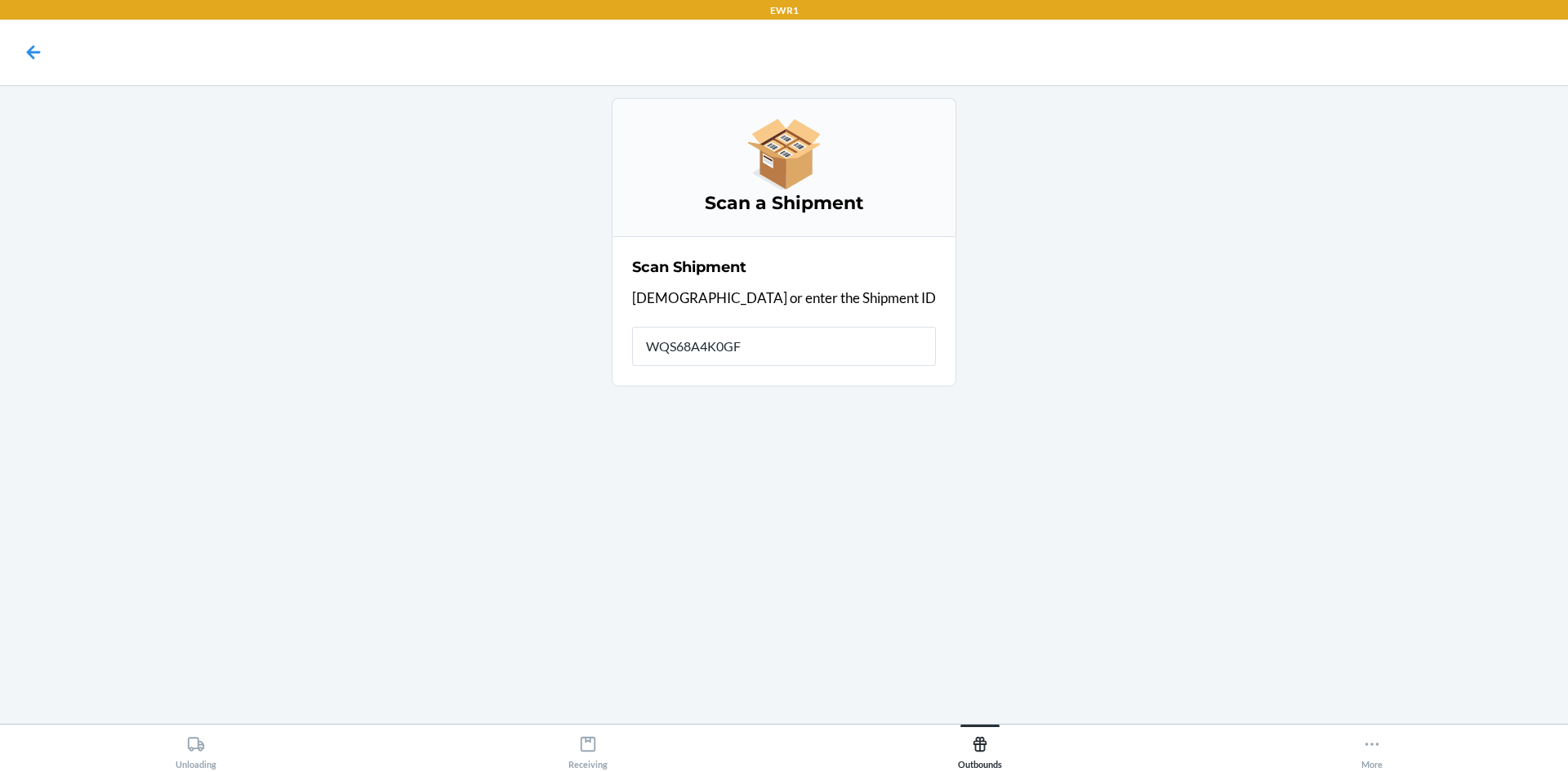
type input "WQS68A4K0GF9"
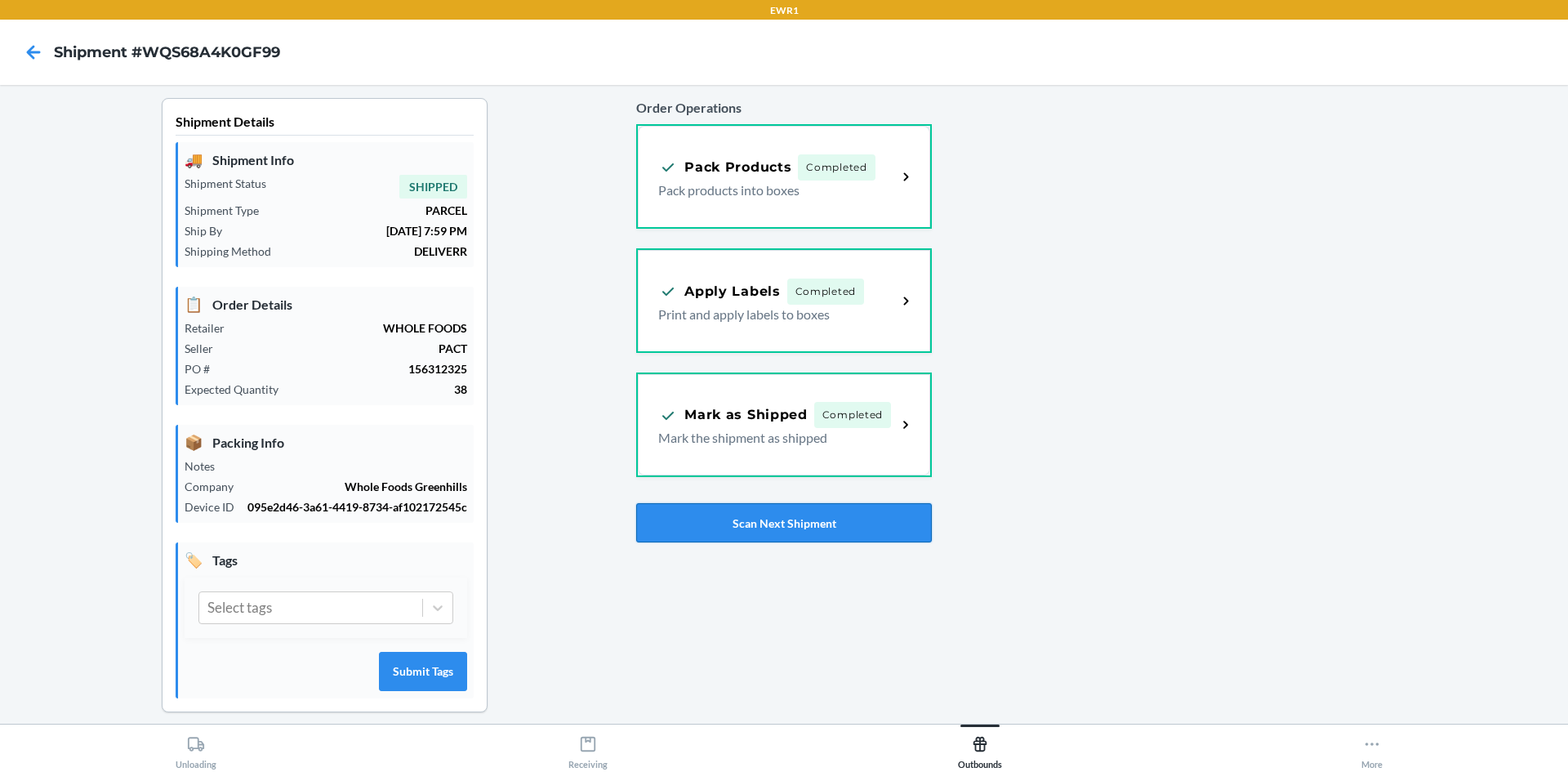
click at [790, 519] on button "Scan Next Shipment" at bounding box center [783, 523] width 295 height 40
